Goal: Download file/media

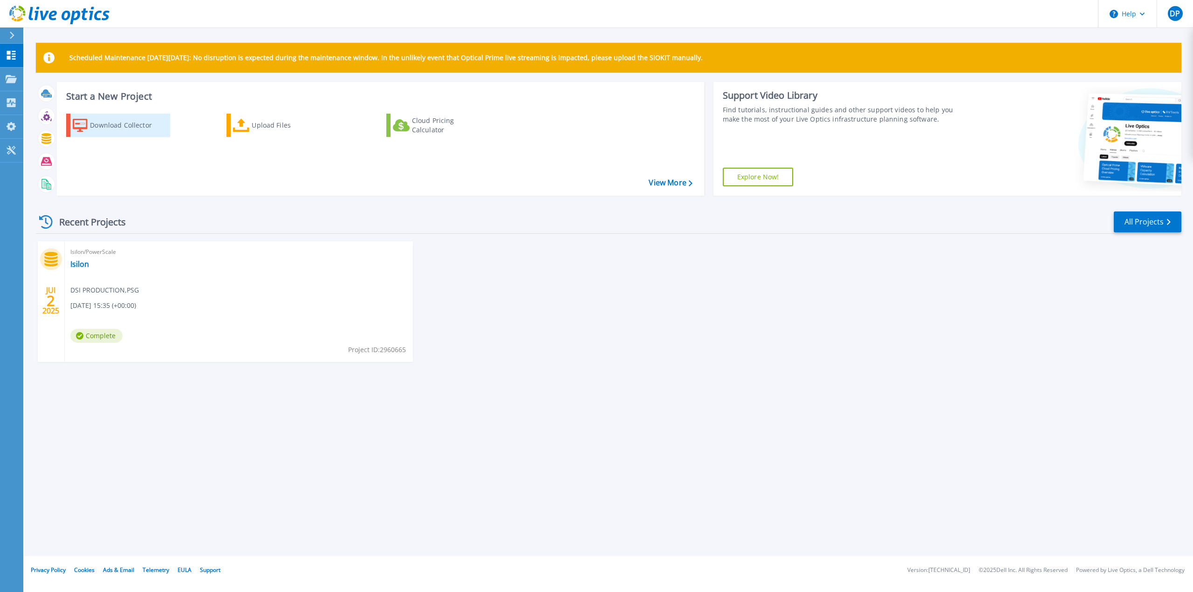
click at [113, 123] on div "Download Collector" at bounding box center [127, 125] width 75 height 19
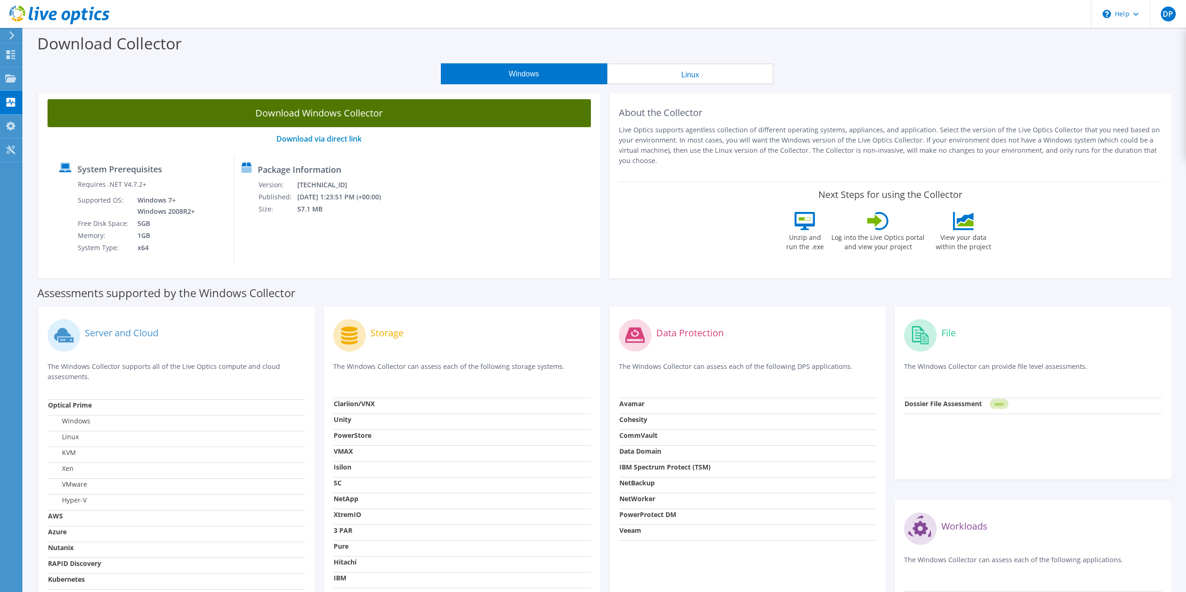
click at [315, 108] on link "Download Windows Collector" at bounding box center [319, 113] width 543 height 28
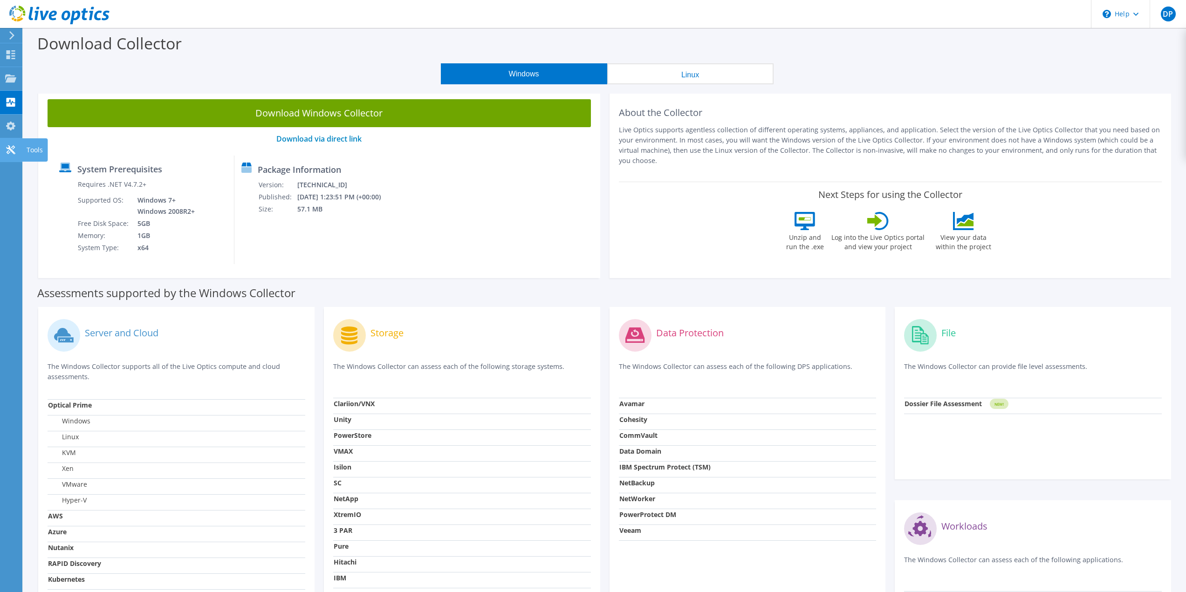
click at [13, 149] on use at bounding box center [10, 149] width 9 height 9
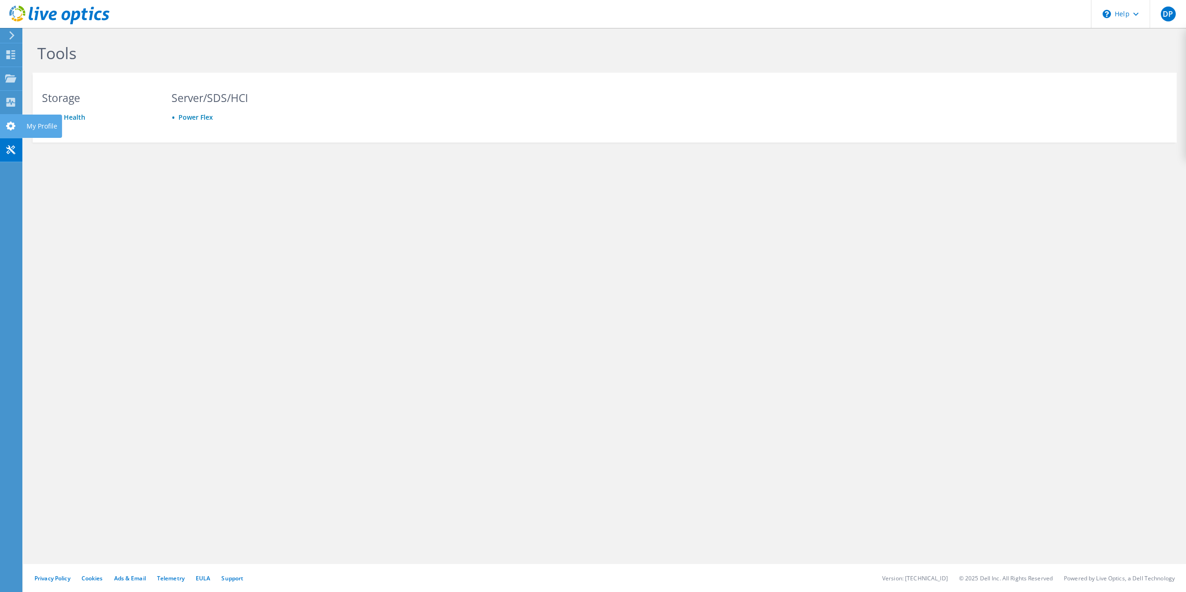
click at [15, 130] on icon at bounding box center [10, 126] width 11 height 9
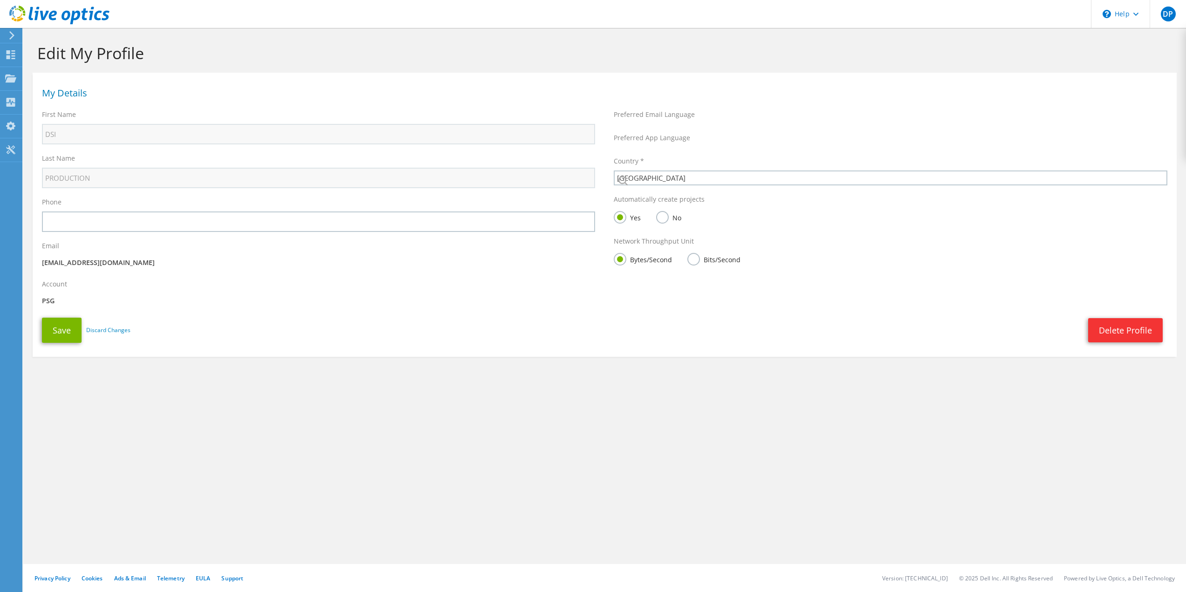
select select "73"
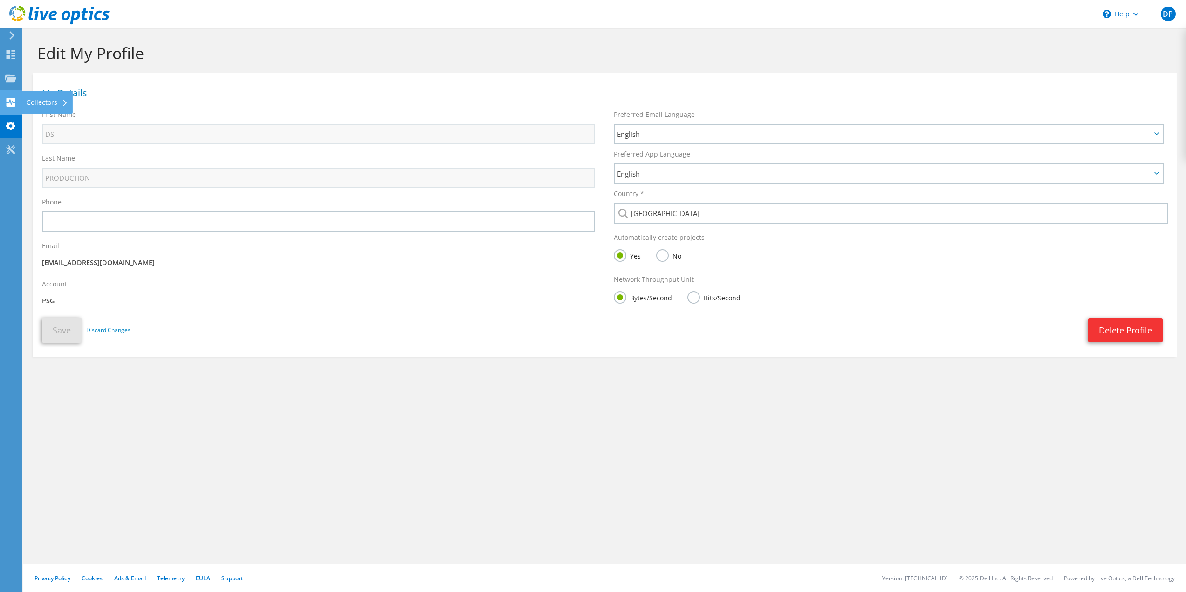
click at [15, 104] on use at bounding box center [11, 102] width 9 height 9
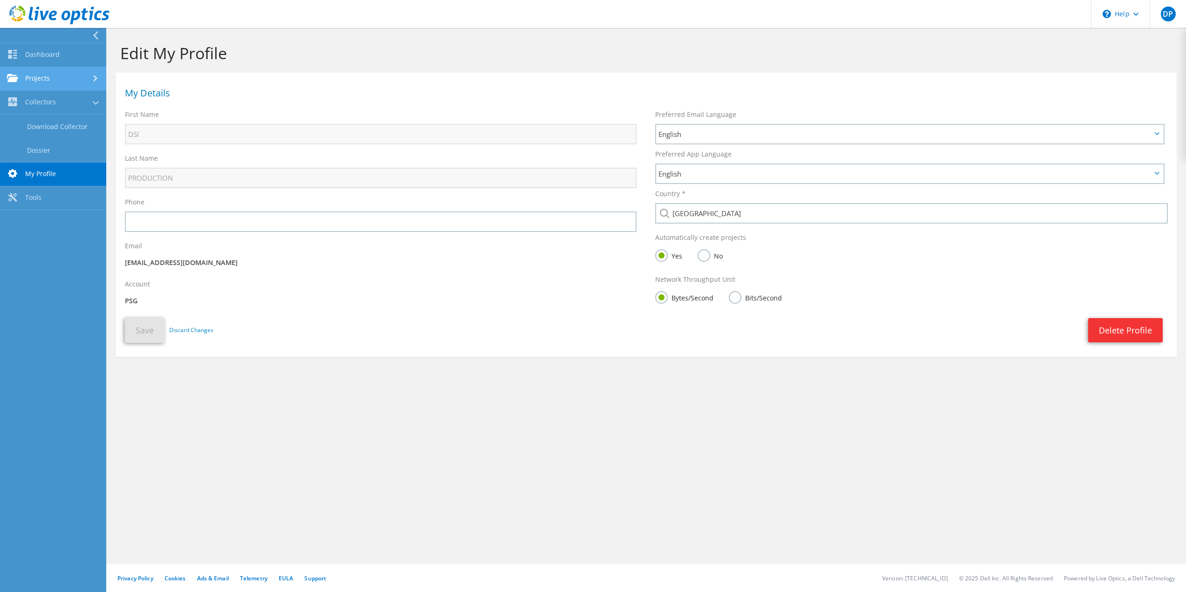
click at [55, 75] on link "Projects" at bounding box center [53, 79] width 106 height 24
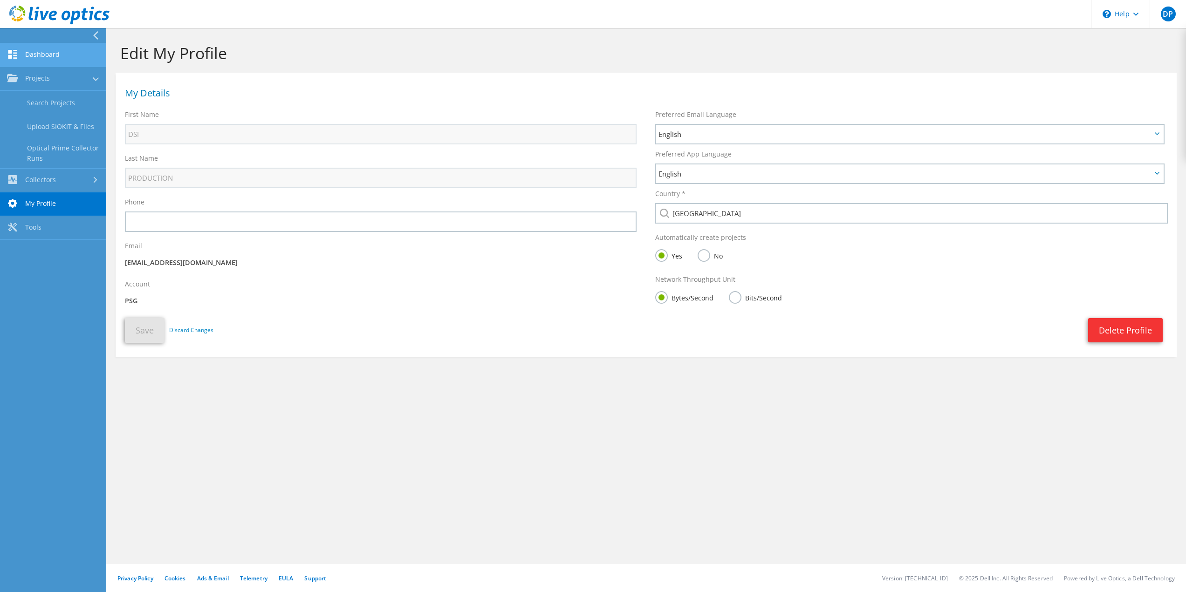
click at [62, 58] on link "Dashboard" at bounding box center [53, 55] width 106 height 24
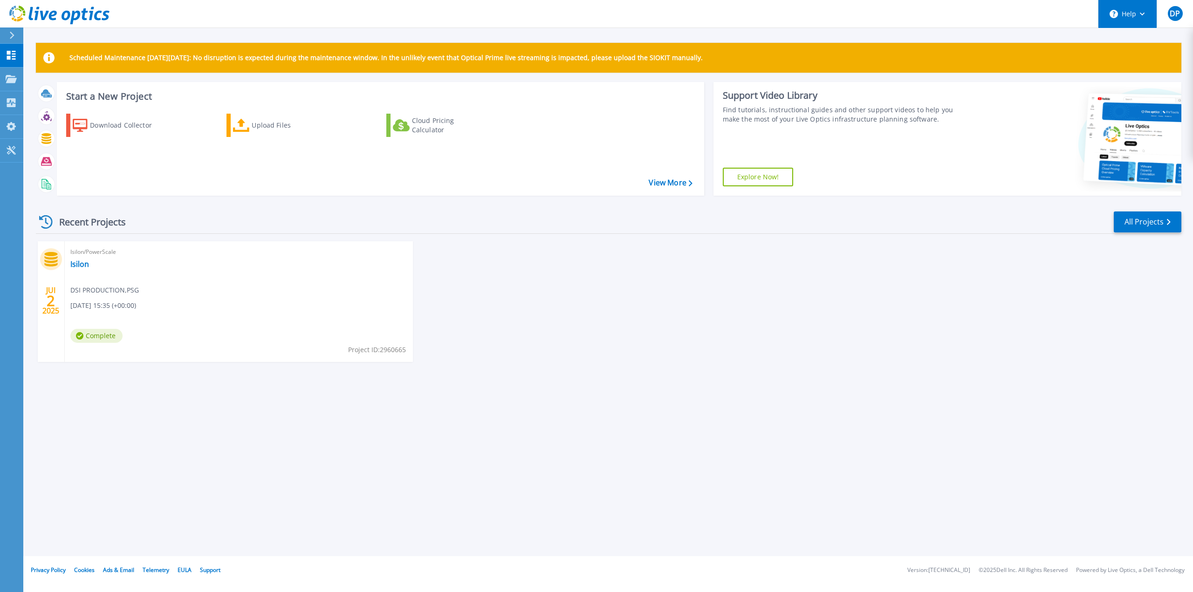
click at [1138, 9] on button "Help" at bounding box center [1127, 14] width 58 height 28
click at [1136, 34] on link "Explore Helpful Articles" at bounding box center [1151, 39] width 104 height 23
